Goal: Task Accomplishment & Management: Use online tool/utility

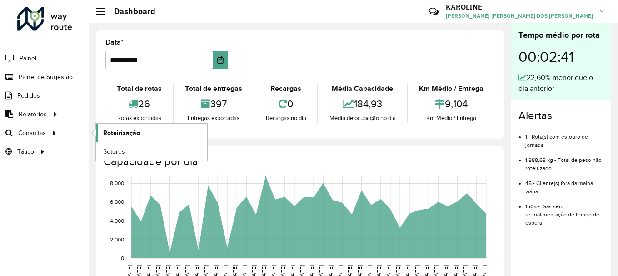
click at [126, 130] on span "Roteirização" at bounding box center [121, 133] width 37 height 10
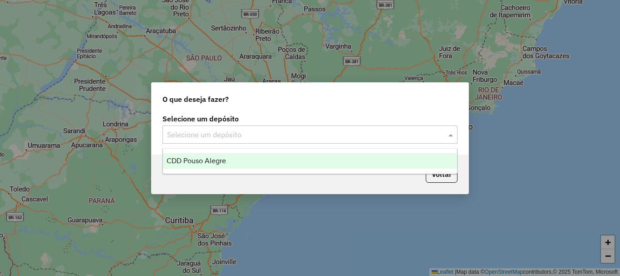
click at [241, 137] on input "text" at bounding box center [301, 134] width 268 height 11
click at [232, 164] on div "CDD Pouso Alegre" at bounding box center [310, 160] width 294 height 15
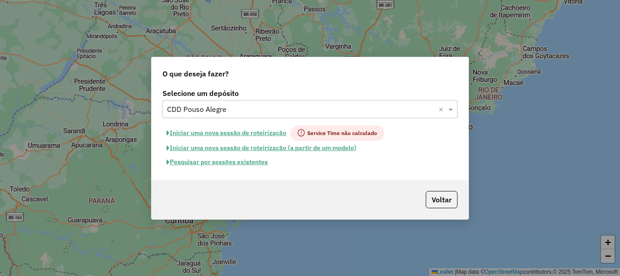
click at [248, 134] on button "Iniciar uma nova sessão de roteirização" at bounding box center [227, 132] width 128 height 15
click at [248, 160] on button "Pesquisar por sessões existentes" at bounding box center [217, 162] width 109 height 14
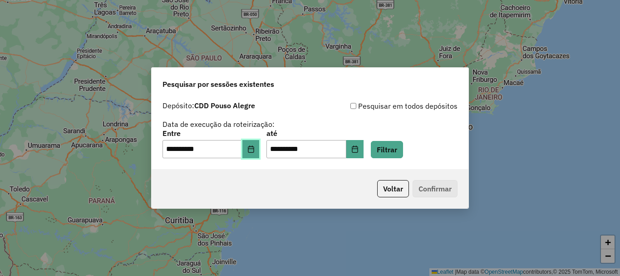
click at [260, 147] on button "Choose Date" at bounding box center [250, 149] width 17 height 18
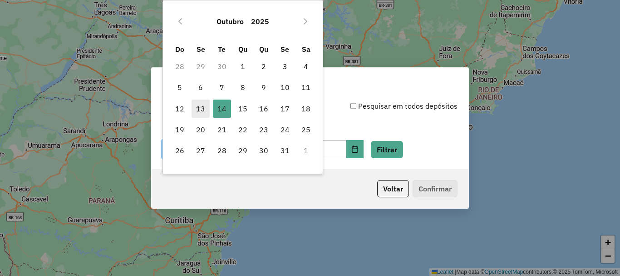
click at [202, 106] on span "13" at bounding box center [201, 108] width 18 height 18
type input "**********"
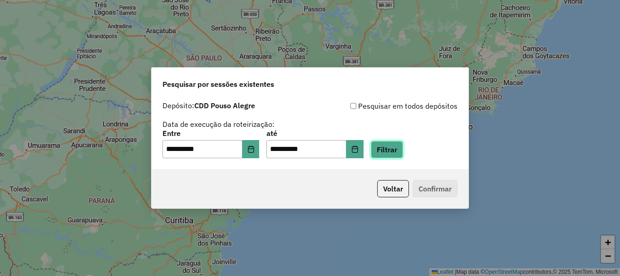
click at [401, 152] on button "Filtrar" at bounding box center [387, 149] width 32 height 17
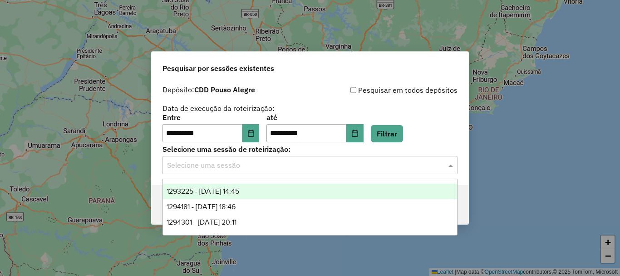
click at [244, 161] on input "text" at bounding box center [301, 165] width 268 height 11
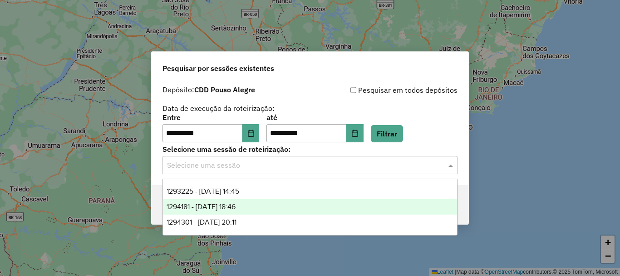
click at [283, 207] on div "1294181 - 14/10/2025 18:46" at bounding box center [310, 206] width 294 height 15
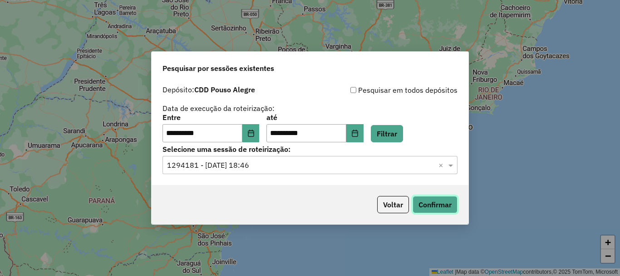
click at [431, 204] on button "Confirmar" at bounding box center [435, 204] width 45 height 17
select select "*"
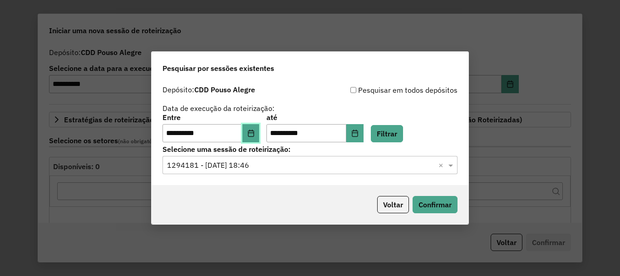
click at [254, 131] on icon "Choose Date" at bounding box center [251, 132] width 6 height 7
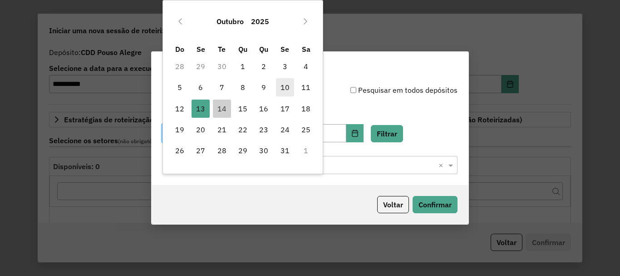
click at [289, 90] on span "10" at bounding box center [285, 87] width 18 height 18
type input "**********"
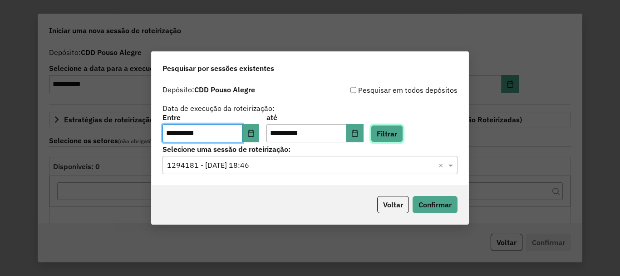
click at [401, 137] on button "Filtrar" at bounding box center [387, 133] width 32 height 17
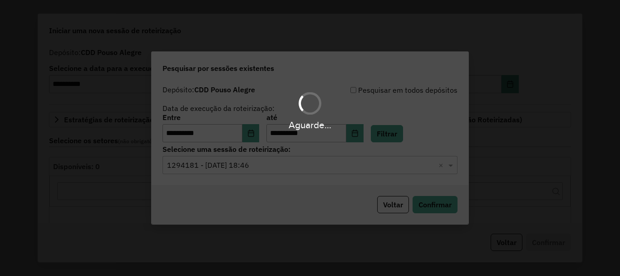
click at [277, 171] on div "Selecione uma sessão × 1294181 - 14/10/2025 18:46 ×" at bounding box center [310, 165] width 295 height 18
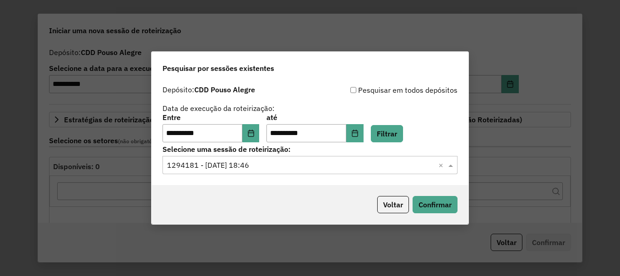
click at [246, 170] on input "text" at bounding box center [301, 165] width 268 height 11
click at [400, 130] on button "Filtrar" at bounding box center [387, 133] width 32 height 17
click at [305, 162] on input "text" at bounding box center [301, 165] width 268 height 11
click at [450, 166] on span at bounding box center [451, 164] width 11 height 11
click at [253, 163] on input "text" at bounding box center [301, 165] width 268 height 11
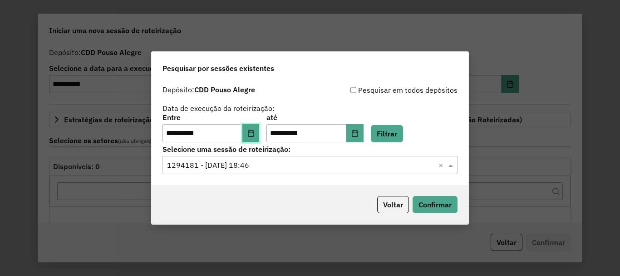
click at [255, 132] on icon "Choose Date" at bounding box center [250, 132] width 7 height 7
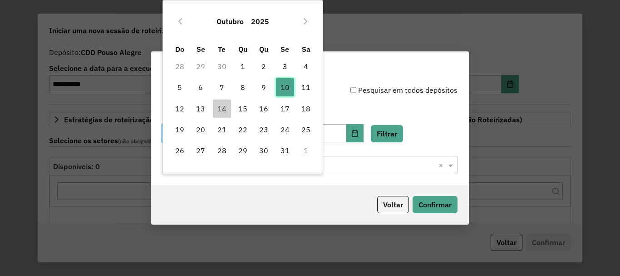
click at [285, 88] on span "10" at bounding box center [285, 87] width 18 height 18
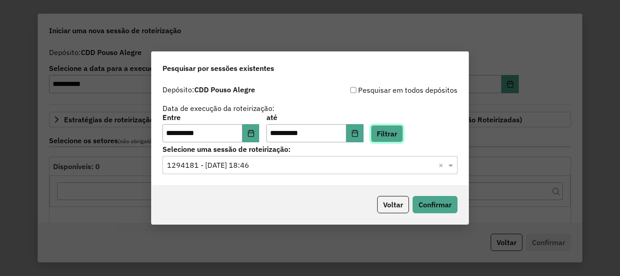
click at [403, 138] on button "Filtrar" at bounding box center [387, 133] width 32 height 17
click at [433, 172] on div "Selecione uma sessão × 1294181 - 14/10/2025 18:46 ×" at bounding box center [310, 165] width 295 height 18
click at [451, 166] on span at bounding box center [451, 164] width 11 height 11
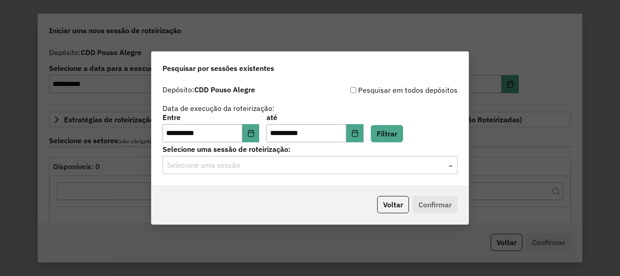
click at [257, 168] on input "text" at bounding box center [301, 165] width 268 height 11
click at [364, 134] on button "Choose Date" at bounding box center [354, 133] width 17 height 18
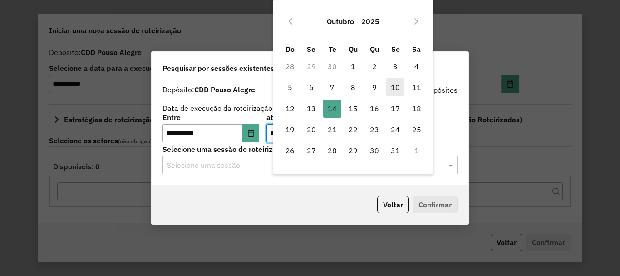
click at [395, 88] on span "10" at bounding box center [395, 87] width 18 height 18
type input "**********"
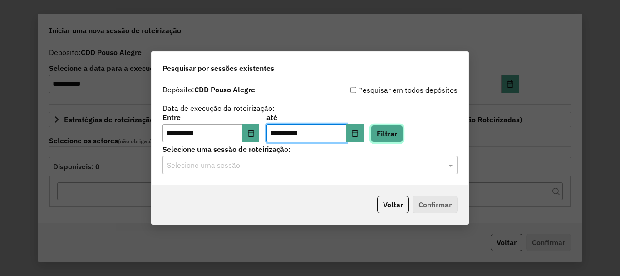
click at [401, 134] on button "Filtrar" at bounding box center [387, 133] width 32 height 17
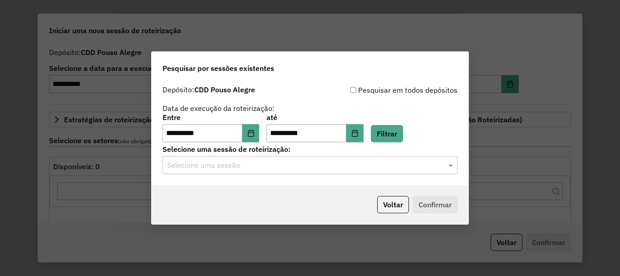
click at [360, 148] on label "Selecione uma sessão de roteirização:" at bounding box center [310, 148] width 295 height 11
click at [358, 168] on input "text" at bounding box center [301, 165] width 268 height 11
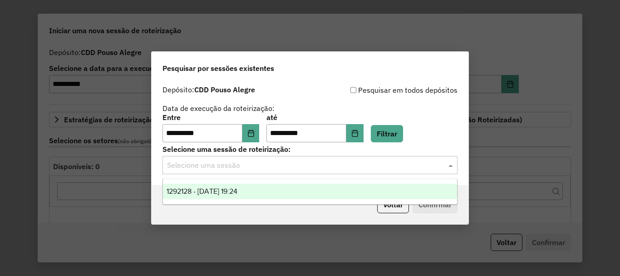
click at [225, 191] on span "1292128 - 10/10/2025 19:24" at bounding box center [202, 191] width 71 height 8
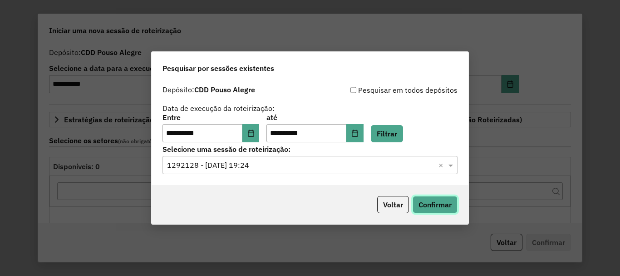
click at [435, 201] on button "Confirmar" at bounding box center [435, 204] width 45 height 17
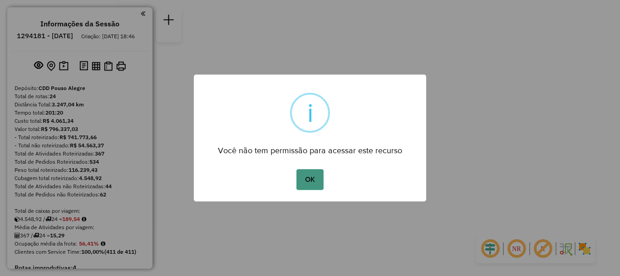
click at [312, 177] on button "OK" at bounding box center [310, 179] width 27 height 21
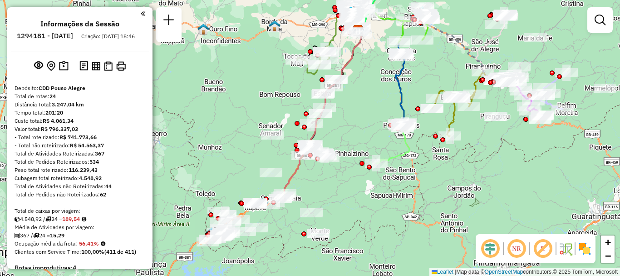
drag, startPoint x: 393, startPoint y: 175, endPoint x: 442, endPoint y: 68, distance: 117.9
click at [442, 68] on div "Janela de atendimento Grade de atendimento Capacidade Transportadoras Veículos …" at bounding box center [310, 138] width 620 height 276
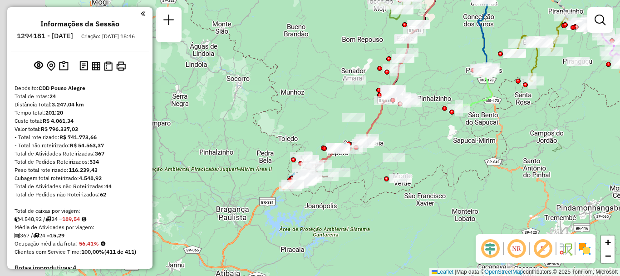
drag, startPoint x: 336, startPoint y: 207, endPoint x: 418, endPoint y: 151, distance: 98.7
click at [418, 151] on div "Janela de atendimento Grade de atendimento Capacidade Transportadoras Veículos …" at bounding box center [310, 138] width 620 height 276
click at [542, 244] on em at bounding box center [543, 248] width 22 height 22
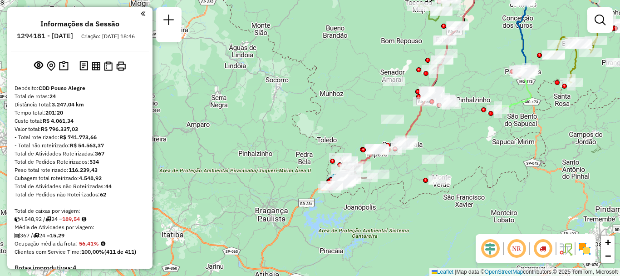
drag, startPoint x: 353, startPoint y: 171, endPoint x: 393, endPoint y: 173, distance: 39.5
click at [393, 173] on div "Janela de atendimento Grade de atendimento Capacidade Transportadoras Veículos …" at bounding box center [310, 138] width 620 height 276
click at [584, 248] on img at bounding box center [585, 248] width 15 height 15
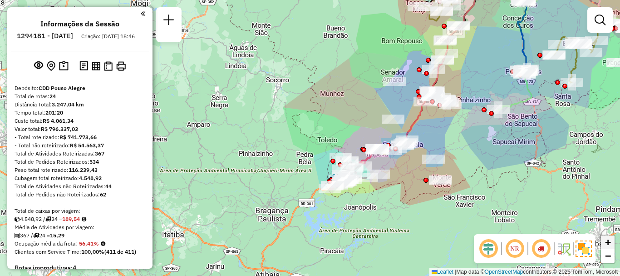
click at [604, 243] on link "+" at bounding box center [608, 242] width 14 height 14
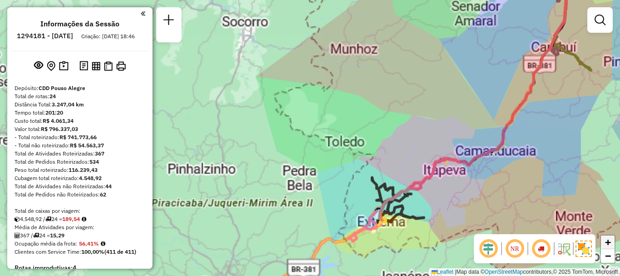
click at [604, 243] on link "+" at bounding box center [608, 242] width 14 height 14
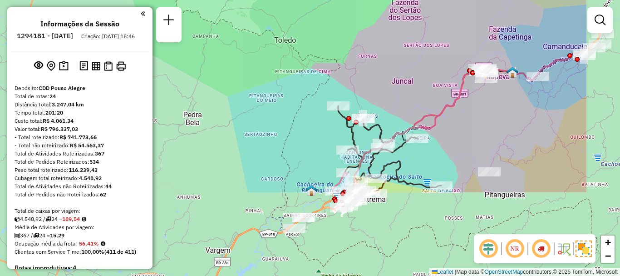
drag, startPoint x: 520, startPoint y: 198, endPoint x: 427, endPoint y: 87, distance: 145.4
click at [427, 87] on div "Janela de atendimento Grade de atendimento Capacidade Transportadoras Veículos …" at bounding box center [310, 138] width 620 height 276
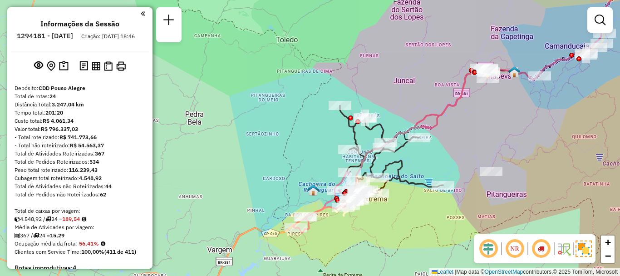
click at [454, 104] on icon at bounding box center [422, 129] width 132 height 125
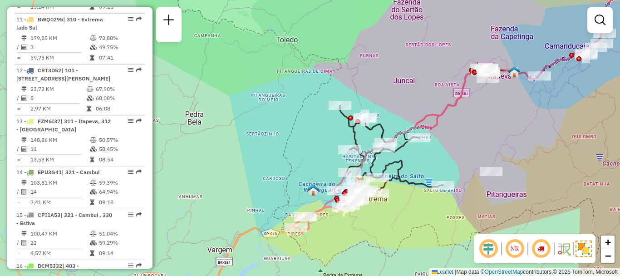
select select "**********"
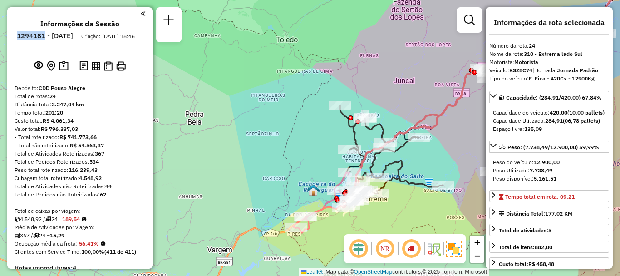
drag, startPoint x: 41, startPoint y: 35, endPoint x: 70, endPoint y: 37, distance: 29.2
click at [70, 37] on li "1294181 - [DATE]" at bounding box center [45, 38] width 61 height 12
copy h6 "1294181"
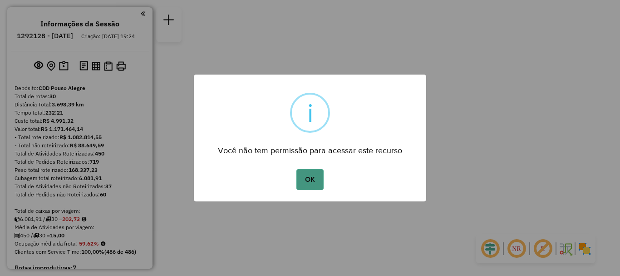
click at [307, 181] on button "OK" at bounding box center [310, 179] width 27 height 21
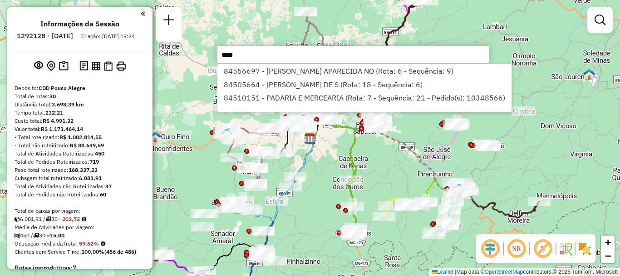
type input "*****"
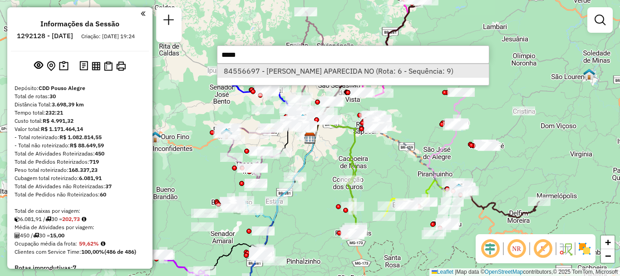
click at [284, 71] on li "84556697 - VALERIA APARECIDA NO (Rota: 6 - Sequência: 9)" at bounding box center [354, 71] width 272 height 14
select select "**********"
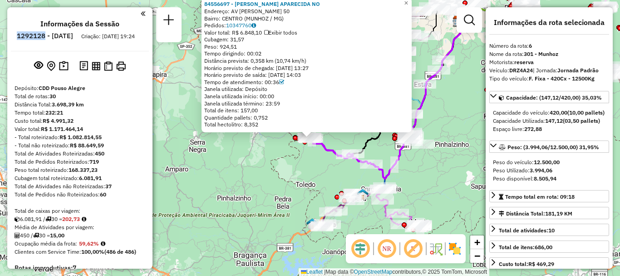
drag, startPoint x: 40, startPoint y: 34, endPoint x: 71, endPoint y: 32, distance: 30.5
click at [71, 32] on li "1292128 - 10/10/2025" at bounding box center [45, 38] width 61 height 12
copy h6 "1292128"
